Goal: Answer question/provide support: Share knowledge or assist other users

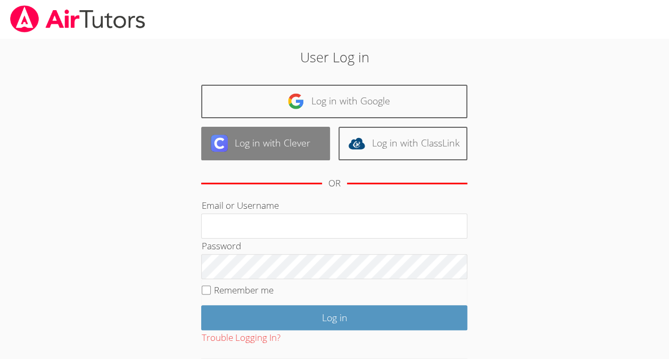
click at [294, 143] on link "Log in with Clever" at bounding box center [265, 144] width 129 height 34
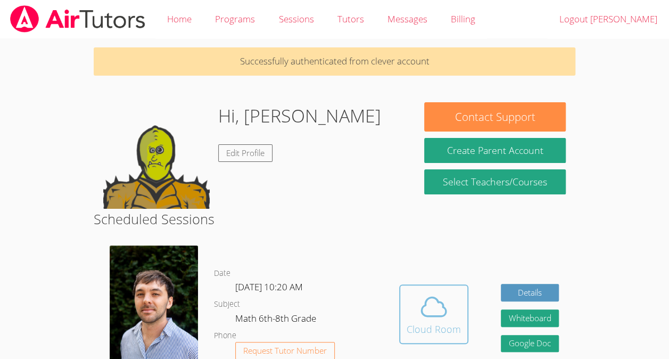
click at [425, 316] on icon at bounding box center [434, 306] width 24 height 19
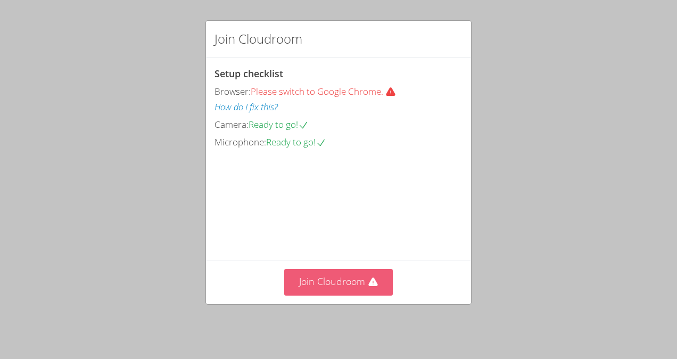
click at [363, 284] on button "Join Cloudroom" at bounding box center [338, 282] width 109 height 26
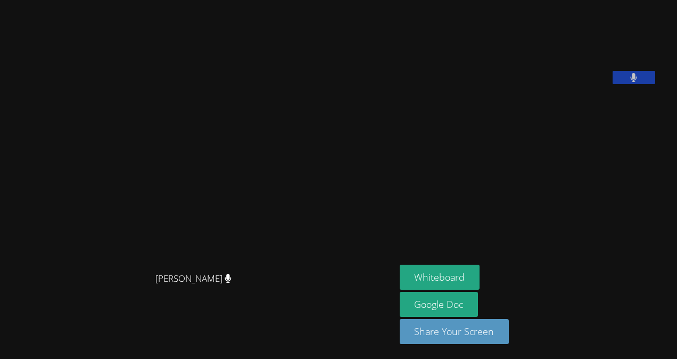
click at [613, 84] on button at bounding box center [634, 77] width 43 height 13
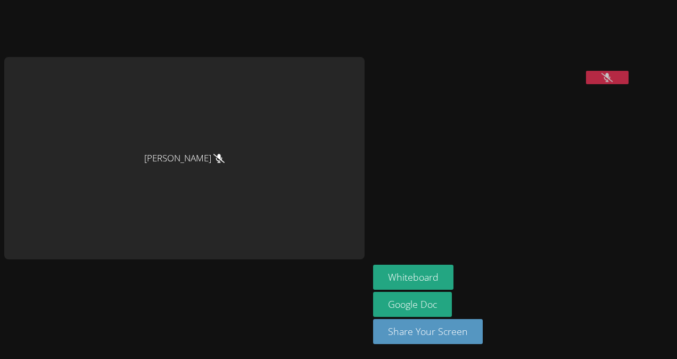
click at [425, 253] on aside "[PERSON_NAME] Whiteboard Google Doc Share Your Screen" at bounding box center [502, 179] width 266 height 359
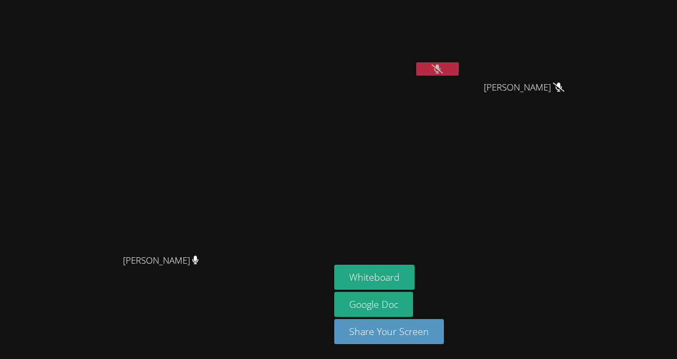
click at [443, 72] on icon at bounding box center [437, 68] width 11 height 9
click at [441, 68] on icon at bounding box center [438, 68] width 6 height 9
click at [438, 123] on aside "[PERSON_NAME] [PERSON_NAME] [PERSON_NAME] Whiteboard Google Doc Share Your Scre…" at bounding box center [463, 179] width 266 height 359
click at [459, 69] on button at bounding box center [437, 68] width 43 height 13
click at [459, 65] on button at bounding box center [437, 68] width 43 height 13
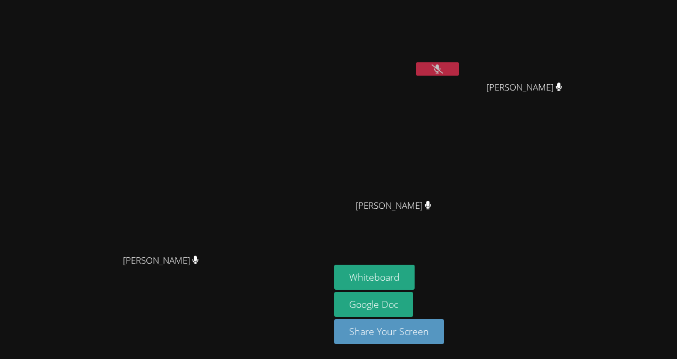
click at [443, 65] on icon at bounding box center [437, 68] width 11 height 9
click at [459, 65] on button at bounding box center [437, 68] width 43 height 13
click at [459, 71] on button at bounding box center [437, 68] width 43 height 13
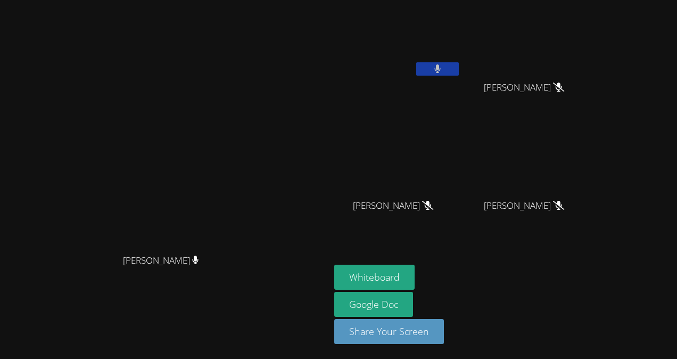
click at [459, 71] on button at bounding box center [437, 68] width 43 height 13
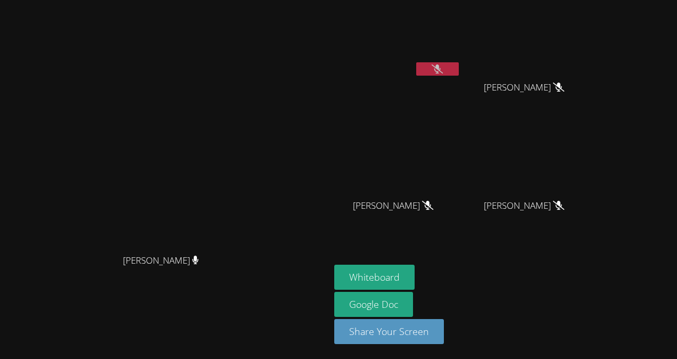
click at [461, 60] on video at bounding box center [397, 39] width 127 height 71
click at [443, 68] on icon at bounding box center [437, 68] width 11 height 9
click at [428, 58] on video at bounding box center [397, 39] width 127 height 71
click at [435, 73] on icon at bounding box center [438, 68] width 6 height 9
click at [453, 66] on button at bounding box center [437, 68] width 43 height 13
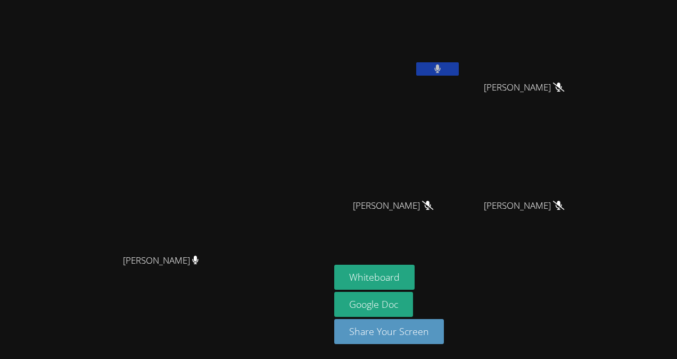
click at [441, 70] on icon at bounding box center [438, 68] width 7 height 9
click at [459, 71] on button at bounding box center [437, 68] width 43 height 13
click at [441, 67] on icon at bounding box center [438, 68] width 7 height 9
click at [443, 69] on icon at bounding box center [437, 68] width 11 height 9
click at [441, 65] on icon at bounding box center [438, 68] width 6 height 9
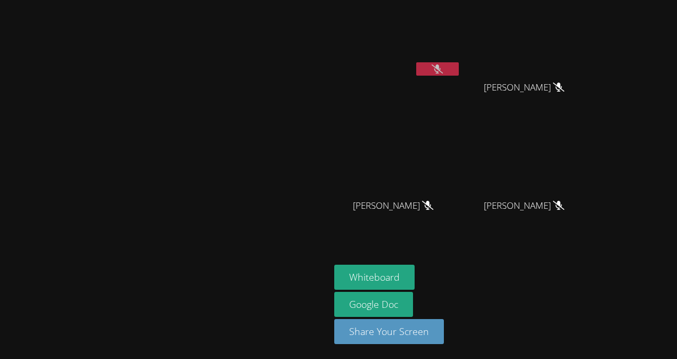
click at [443, 71] on icon at bounding box center [437, 68] width 11 height 9
click at [459, 63] on button at bounding box center [437, 68] width 43 height 13
click at [443, 68] on icon at bounding box center [437, 68] width 11 height 9
click at [441, 66] on icon at bounding box center [438, 68] width 7 height 9
click at [461, 78] on div "Luis Centeno Sobalvarro" at bounding box center [397, 42] width 127 height 76
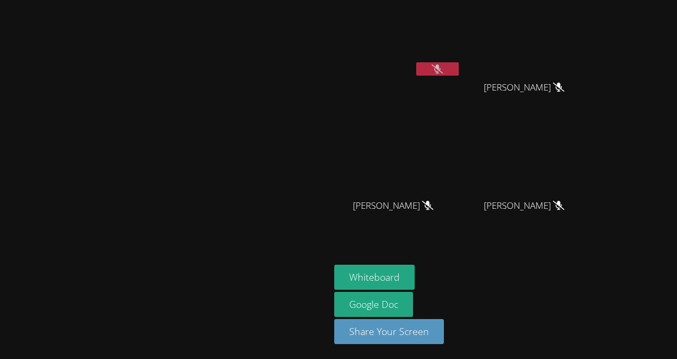
click at [461, 78] on div "Luis Centeno Sobalvarro" at bounding box center [397, 42] width 127 height 76
drag, startPoint x: 522, startPoint y: 66, endPoint x: 495, endPoint y: 78, distance: 29.1
click at [461, 78] on div "Luis Centeno Sobalvarro" at bounding box center [397, 42] width 127 height 76
click at [432, 68] on icon at bounding box center [437, 68] width 11 height 9
click at [435, 70] on icon at bounding box center [438, 68] width 7 height 9
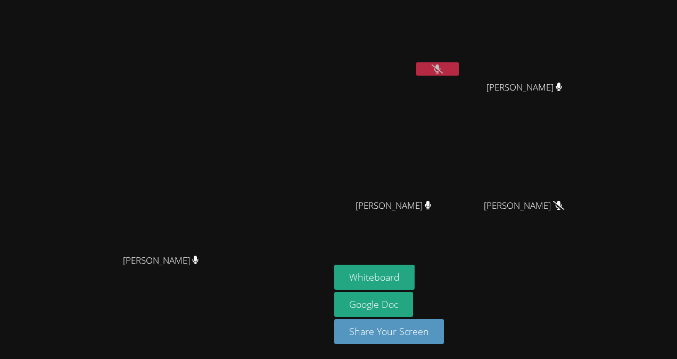
click at [427, 73] on button at bounding box center [437, 68] width 43 height 13
click at [423, 73] on button at bounding box center [437, 68] width 43 height 13
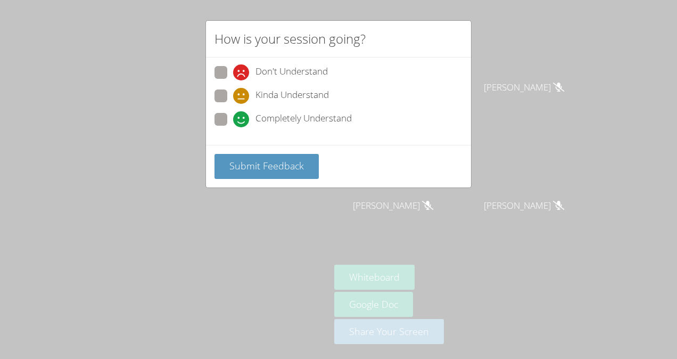
click at [245, 119] on icon at bounding box center [241, 119] width 16 height 16
click at [242, 119] on input "Completely Understand" at bounding box center [237, 117] width 9 height 9
radio input "true"
click at [274, 177] on div "Submit Feedback" at bounding box center [338, 166] width 265 height 43
click at [274, 164] on span "Submit Feedback" at bounding box center [267, 165] width 75 height 13
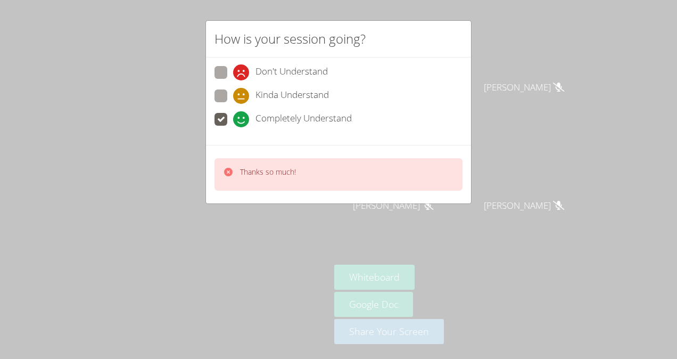
click at [462, 32] on div "How is your session going?" at bounding box center [338, 39] width 265 height 37
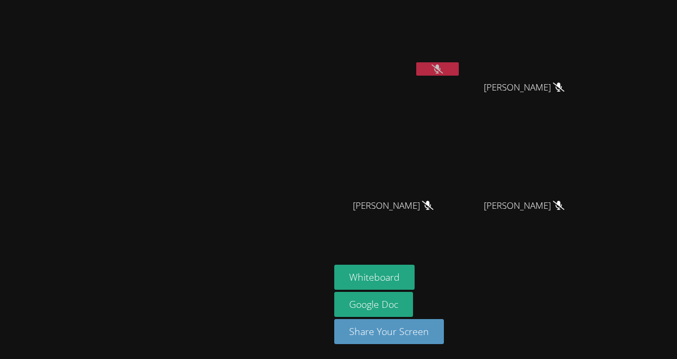
click at [461, 116] on div "Luis Centeno Sobalvarro" at bounding box center [397, 61] width 127 height 114
click at [443, 72] on icon at bounding box center [437, 68] width 11 height 9
click at [459, 73] on button at bounding box center [437, 68] width 43 height 13
click at [459, 70] on button at bounding box center [437, 68] width 43 height 13
click at [459, 71] on button at bounding box center [437, 68] width 43 height 13
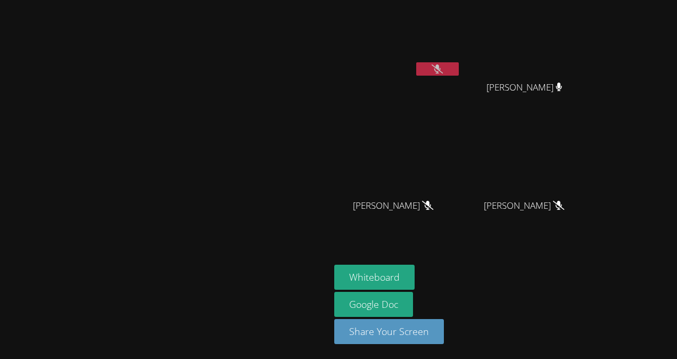
click at [443, 65] on icon at bounding box center [437, 68] width 11 height 9
